Goal: Transaction & Acquisition: Purchase product/service

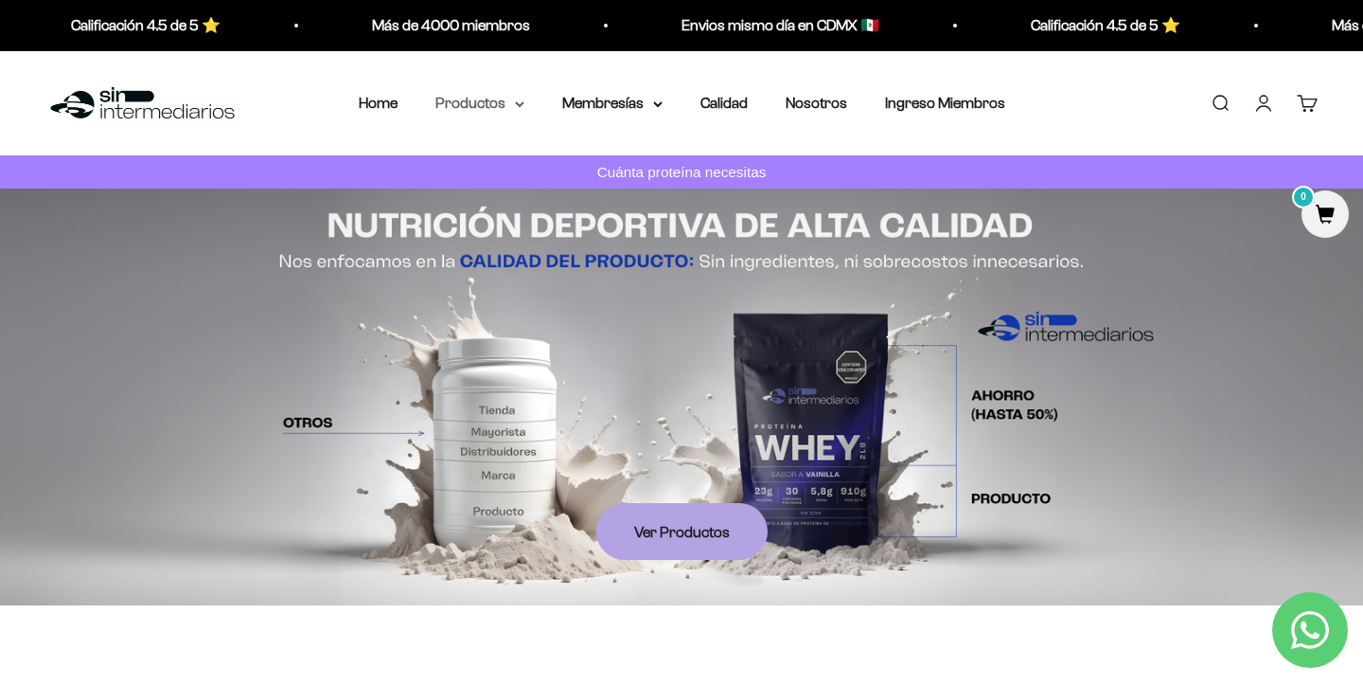
click at [490, 103] on summary "Productos" at bounding box center [480, 103] width 89 height 25
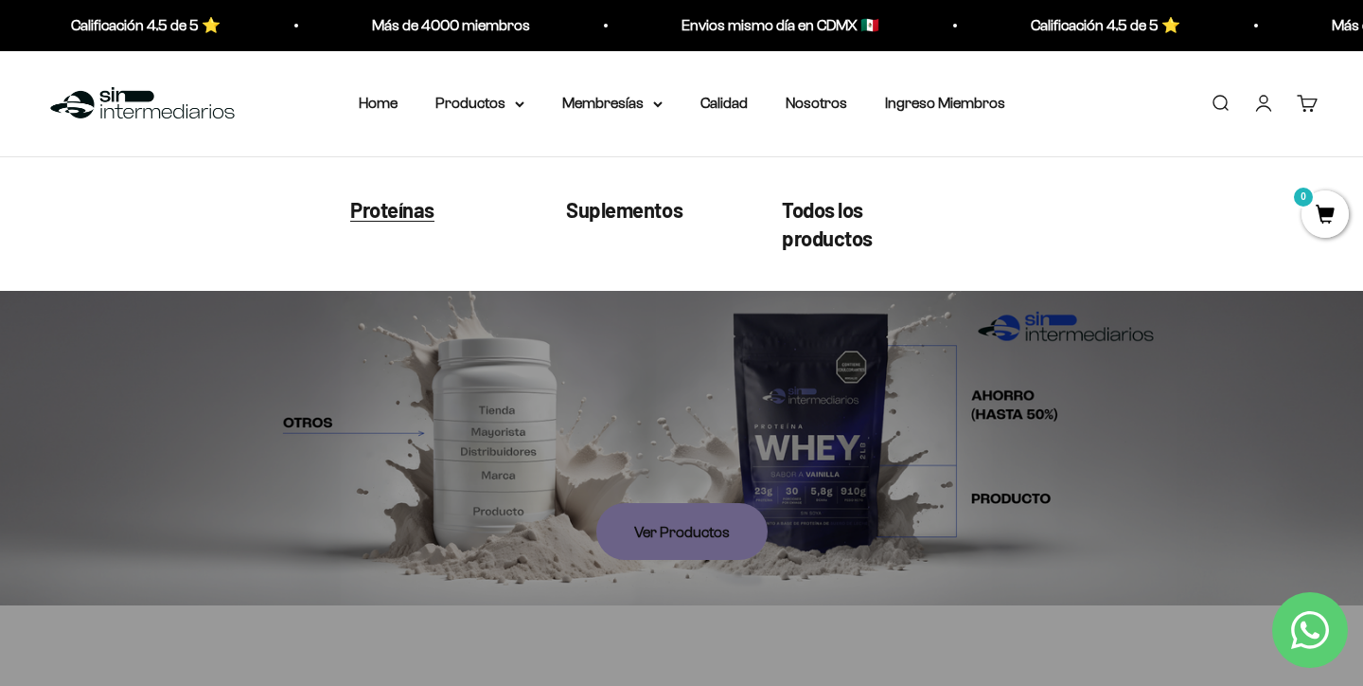
click at [381, 218] on span "Proteínas" at bounding box center [392, 208] width 84 height 25
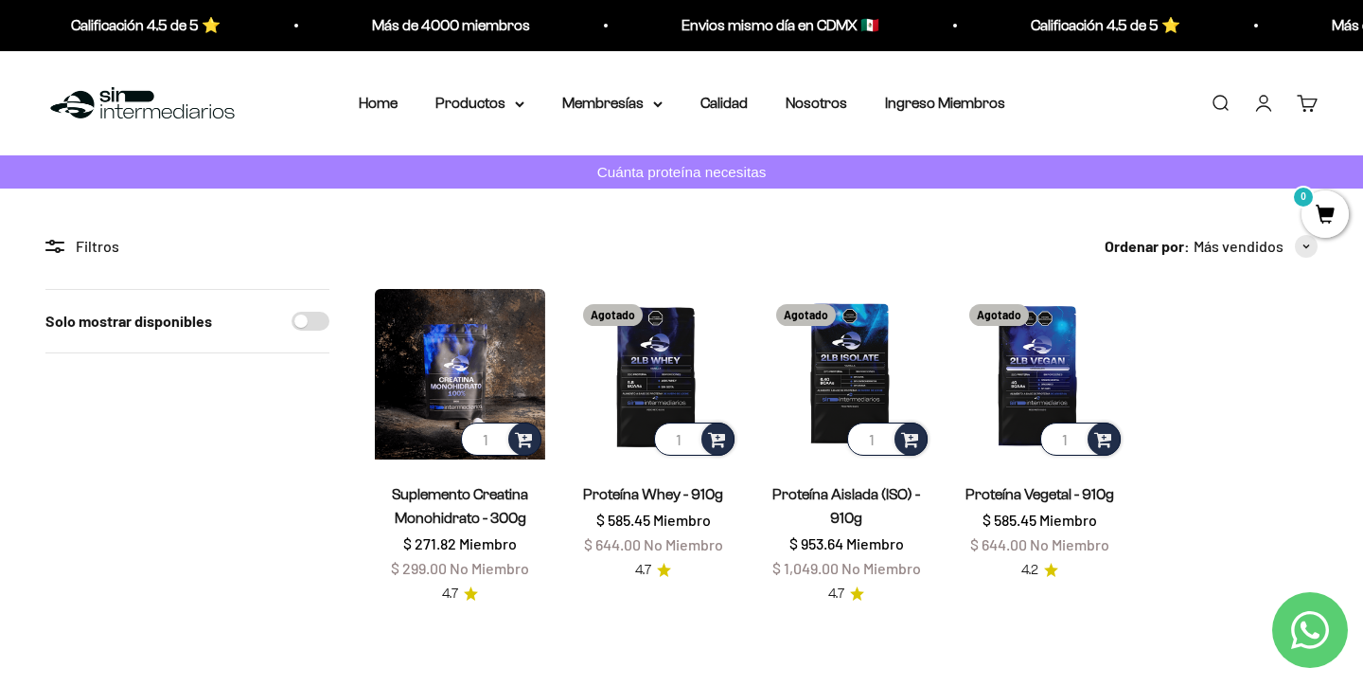
click at [491, 394] on img at bounding box center [460, 374] width 170 height 170
